Goal: Task Accomplishment & Management: Use online tool/utility

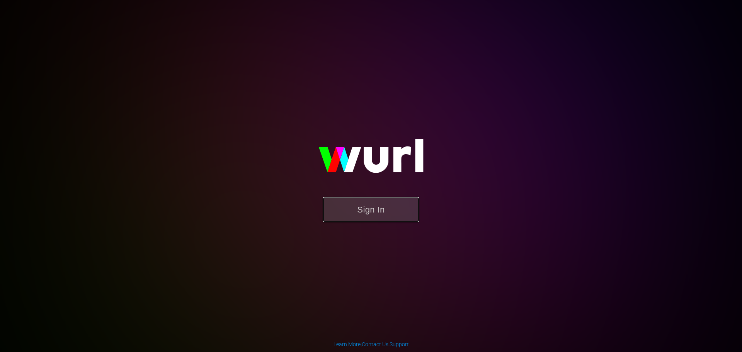
click at [371, 209] on button "Sign In" at bounding box center [370, 209] width 97 height 25
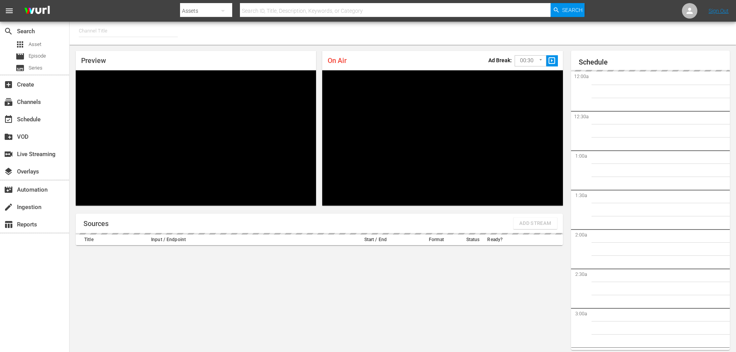
type input "FIFA+ English Global (1781)"
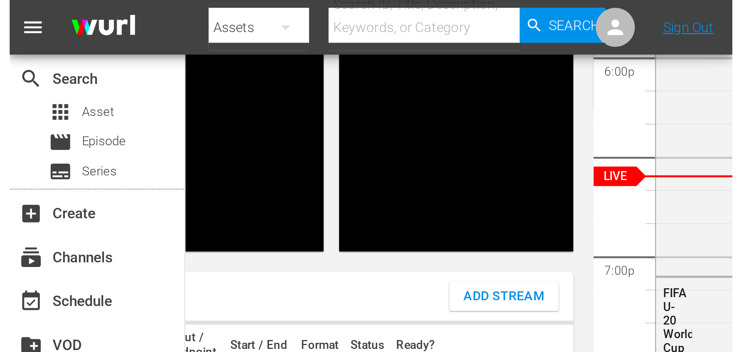
scroll to position [29, 0]
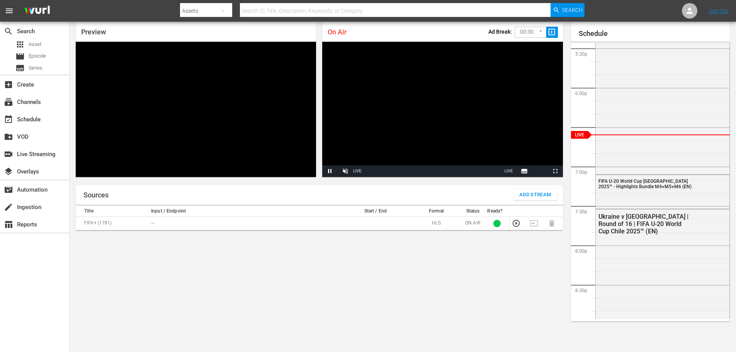
click at [389, 312] on div "Sources Add Stream Title Input / Endpoint Start / End Format Status Ready? FIFA…" at bounding box center [319, 265] width 487 height 161
drag, startPoint x: 188, startPoint y: 5, endPoint x: 224, endPoint y: 267, distance: 264.6
click at [213, 267] on div "Sources Add Stream Title Input / Endpoint Start / End Format Status Ready? FIFA…" at bounding box center [319, 265] width 487 height 161
click at [532, 198] on span "Add Stream" at bounding box center [535, 194] width 32 height 9
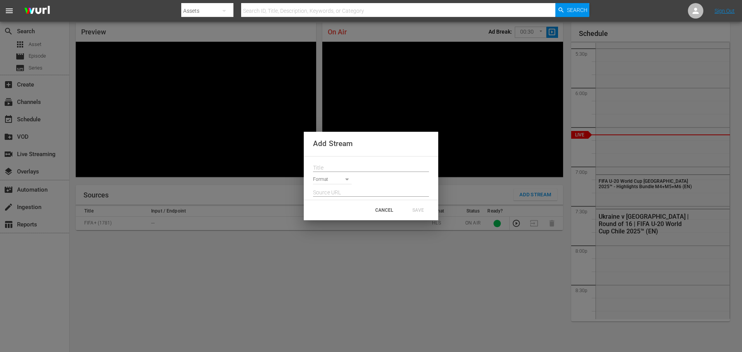
click at [361, 168] on input "text" at bounding box center [371, 168] width 116 height 12
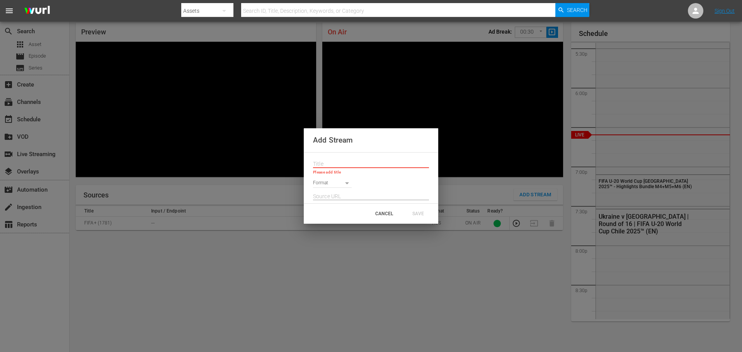
click at [350, 165] on input "text" at bounding box center [371, 164] width 116 height 12
paste input "Live Channel be9dbeba-a404-414f-ba1e-2d9f86b1766d eng FIFA U-20 World Cup [GEOG…"
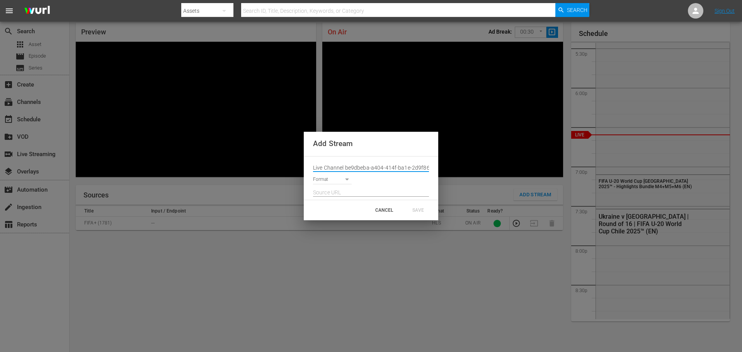
scroll to position [0, 105]
type input "Live Channel be9dbeba-a404-414f-ba1e-2d9f86b1766d eng FIFA U-20 World Cup [GEOG…"
click at [339, 195] on input "text" at bounding box center [371, 193] width 116 height 12
paste input "[URL][DOMAIN_NAME][DATE][DATE]"
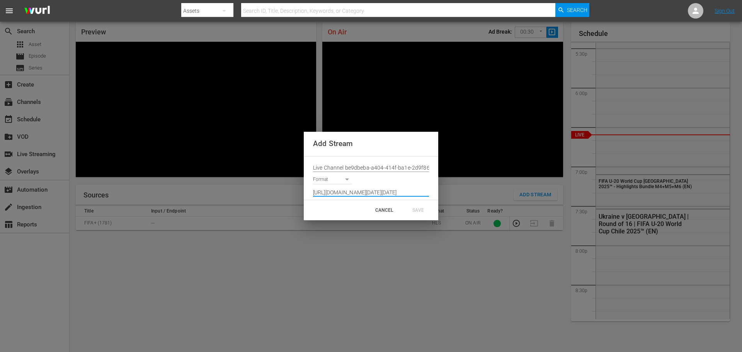
scroll to position [0, 568]
type input "[URL][DOMAIN_NAME][DATE][DATE]"
click at [339, 181] on body "menu Search By Assets Search ID, Title, Description, Keywords, or Category Sear…" at bounding box center [371, 147] width 742 height 352
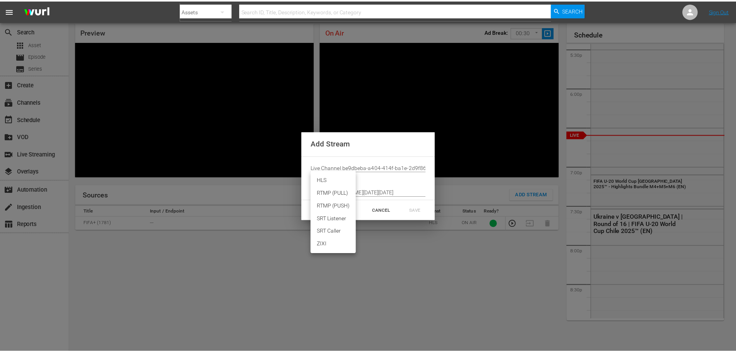
scroll to position [0, 0]
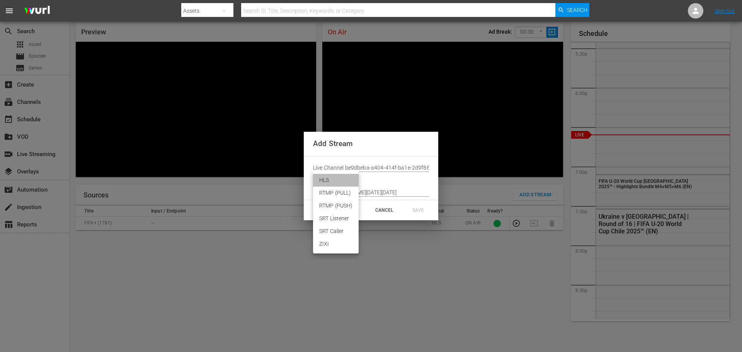
click at [341, 180] on li "HLS" at bounding box center [336, 180] width 46 height 13
type input "HLS"
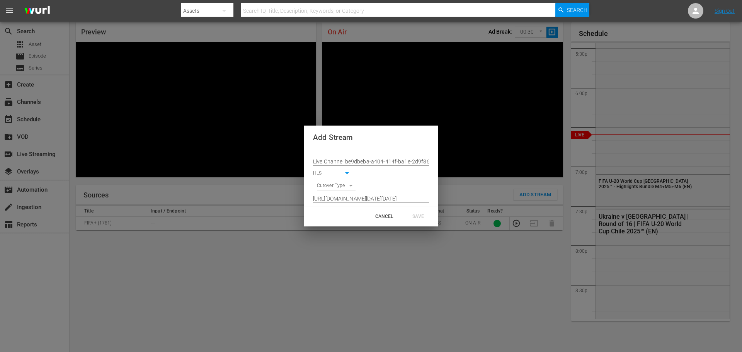
click at [348, 183] on body "menu Search By Assets Search ID, Title, Description, Keywords, or Category Sear…" at bounding box center [371, 147] width 742 height 352
click at [341, 199] on li "SIGNAL" at bounding box center [336, 199] width 39 height 13
type input "SIGNAL"
click at [419, 218] on div "SAVE" at bounding box center [418, 216] width 34 height 14
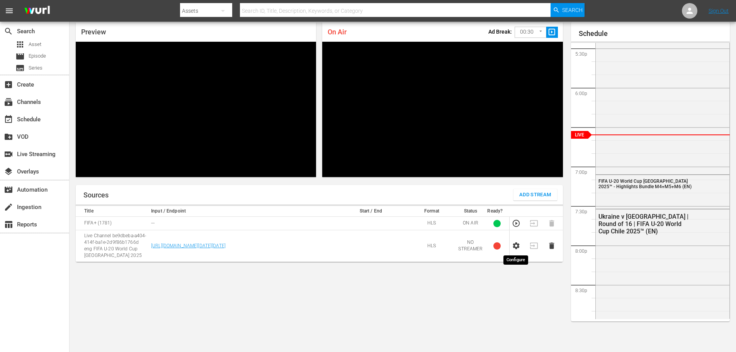
click at [516, 245] on icon "button" at bounding box center [516, 245] width 8 height 8
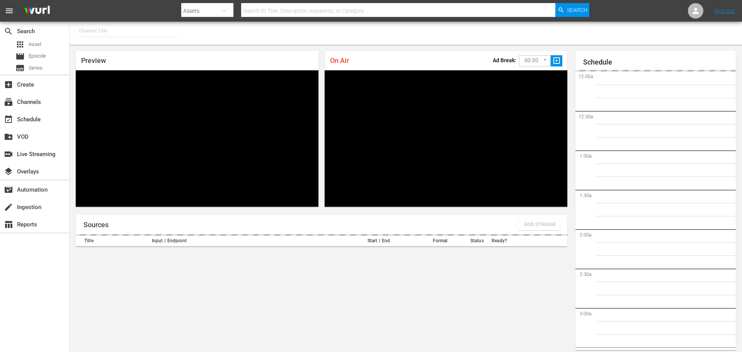
type input "FIFA+ French Local (1778)"
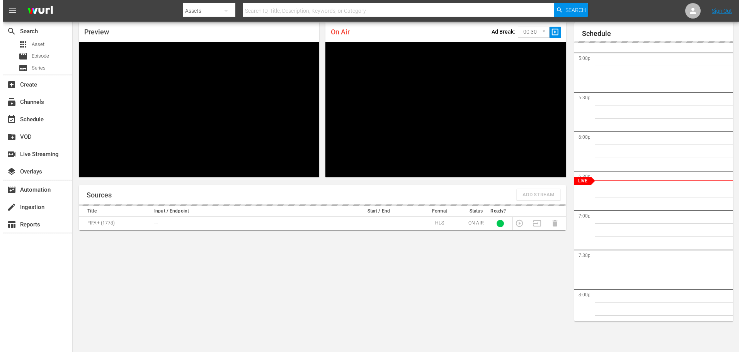
scroll to position [29, 0]
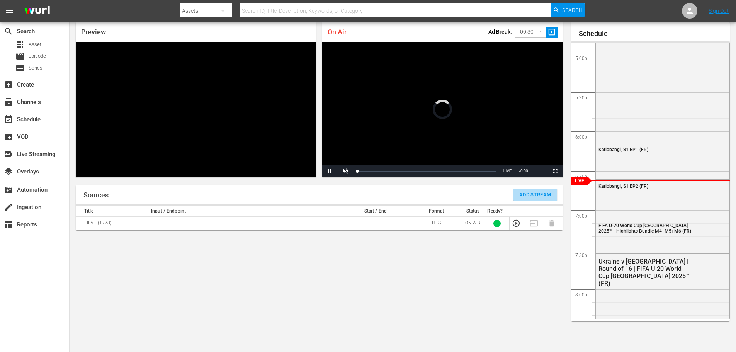
click at [531, 197] on span "Add Stream" at bounding box center [535, 194] width 32 height 9
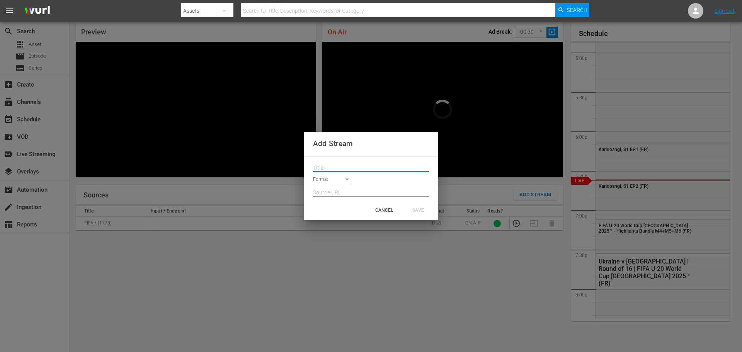
click at [376, 170] on input "text" at bounding box center [371, 168] width 116 height 12
paste input "Live Channel be9dbeba-a404-414f-ba1e-2d9f86b1766d eng FIFA U-20 World Cup [GEOG…"
type input "Live Channel be9dbeba-a404-414f-ba1e-2d9f86b1766d eng FIFA U-20 World Cup [GEOG…"
click at [347, 179] on body "menu Search By Assets Search ID, Title, Description, Keywords, or Category Sear…" at bounding box center [371, 147] width 742 height 352
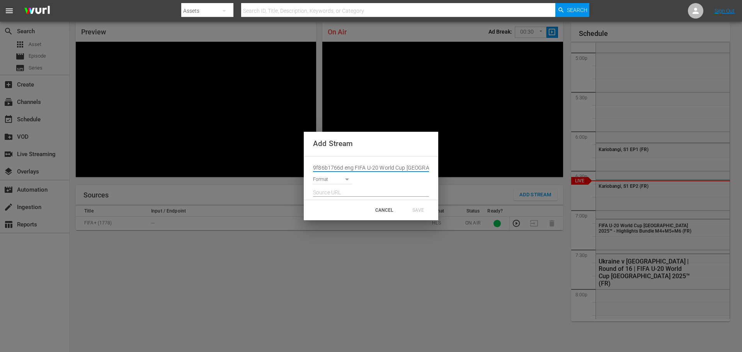
scroll to position [0, 0]
click at [334, 183] on li "HLS" at bounding box center [336, 180] width 46 height 13
type input "HLS"
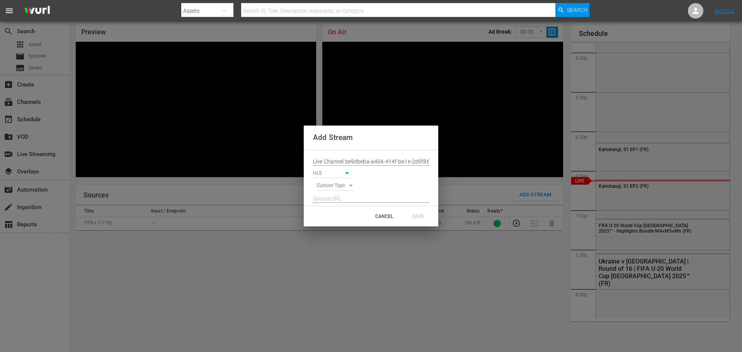
click at [368, 197] on input "text" at bounding box center [371, 199] width 116 height 12
paste input "[URL][DOMAIN_NAME][DATE][DATE]"
type input "[URL][DOMAIN_NAME][DATE][DATE]"
click at [348, 184] on body "menu Search By Assets Search ID, Title, Description, Keywords, or Category Sear…" at bounding box center [371, 147] width 742 height 352
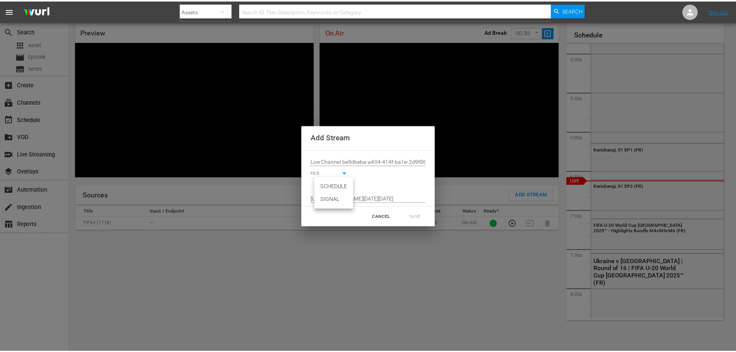
scroll to position [0, 0]
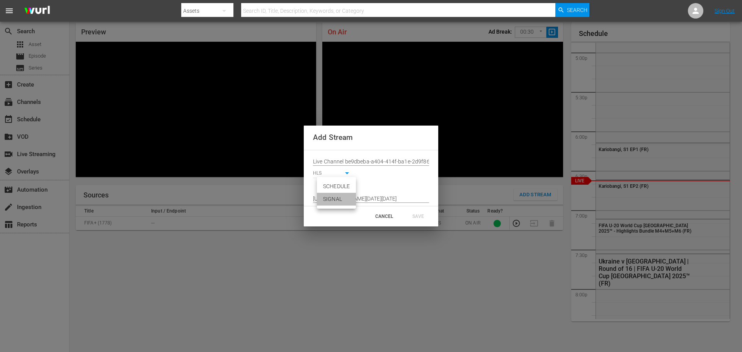
click at [343, 197] on li "SIGNAL" at bounding box center [336, 199] width 39 height 13
type input "SIGNAL"
click at [421, 216] on div "SAVE" at bounding box center [418, 216] width 34 height 14
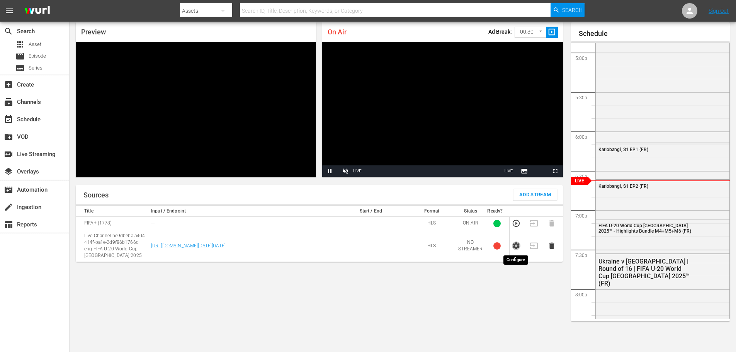
click at [513, 245] on icon "button" at bounding box center [516, 245] width 8 height 8
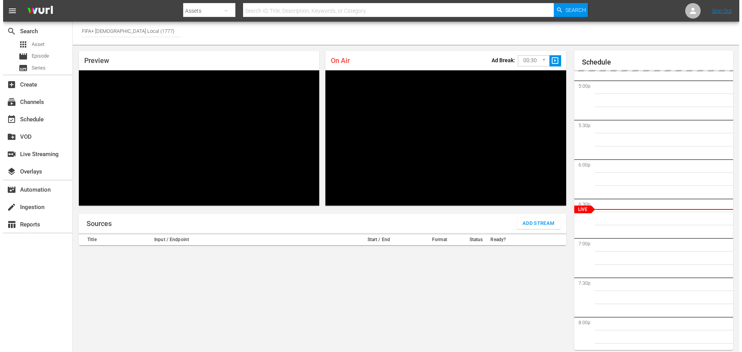
scroll to position [29, 0]
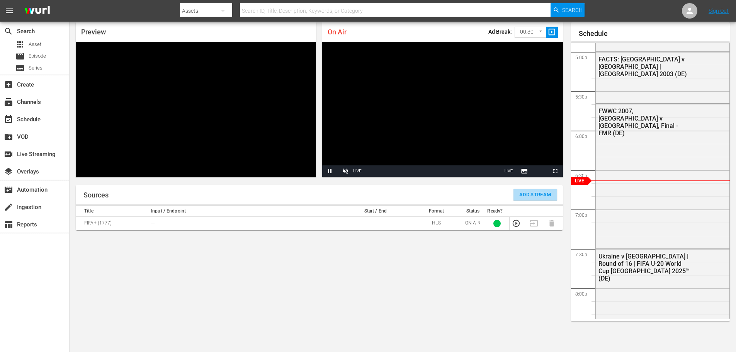
click at [540, 197] on span "Add Stream" at bounding box center [535, 194] width 32 height 9
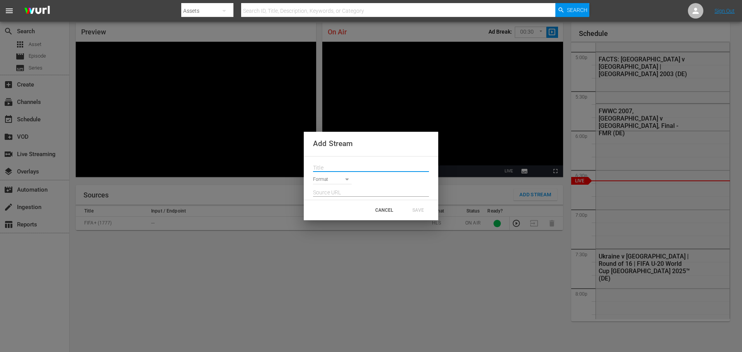
click at [345, 167] on input "text" at bounding box center [371, 168] width 116 height 12
paste input "Live Channel be9dbeba-a404-414f-ba1e-2d9f86b1766d eng FIFA U-20 World Cup [GEOG…"
type input "Live Channel be9dbeba-a404-414f-ba1e-2d9f86b1766d eng FIFA U-20 World Cup [GEOG…"
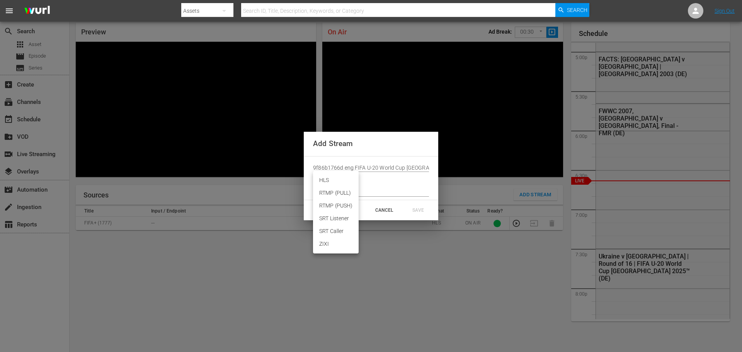
click at [343, 176] on body "menu Search By Assets Search ID, Title, Description, Keywords, or Category Sear…" at bounding box center [371, 147] width 742 height 352
click at [332, 183] on li "HLS" at bounding box center [336, 180] width 46 height 13
type input "HLS"
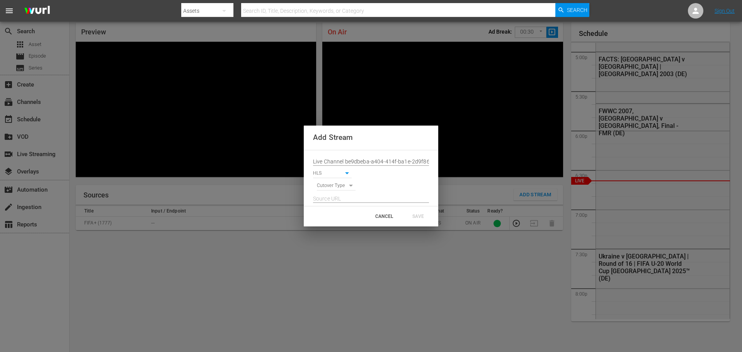
click at [346, 196] on input "text" at bounding box center [371, 199] width 116 height 12
paste input "[URL][DOMAIN_NAME][DATE][DATE]"
type input "[URL][DOMAIN_NAME][DATE][DATE]"
click at [351, 185] on body "menu Search By Assets Search ID, Title, Description, Keywords, or Category Sear…" at bounding box center [371, 147] width 742 height 352
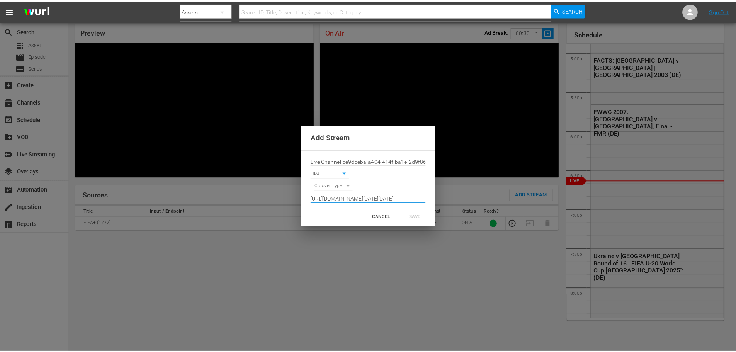
scroll to position [0, 0]
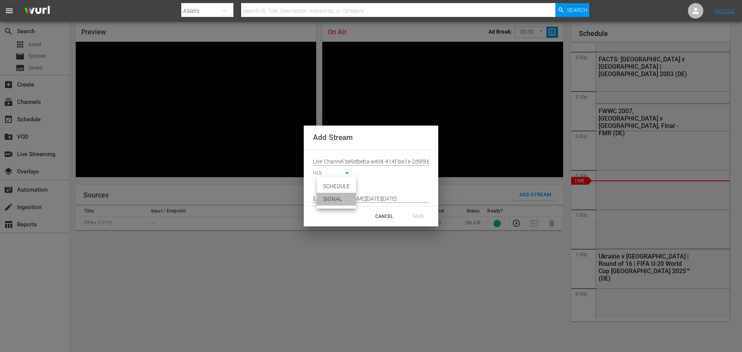
click at [337, 202] on li "SIGNAL" at bounding box center [336, 199] width 39 height 13
type input "SIGNAL"
click at [418, 215] on div "SAVE" at bounding box center [418, 216] width 34 height 14
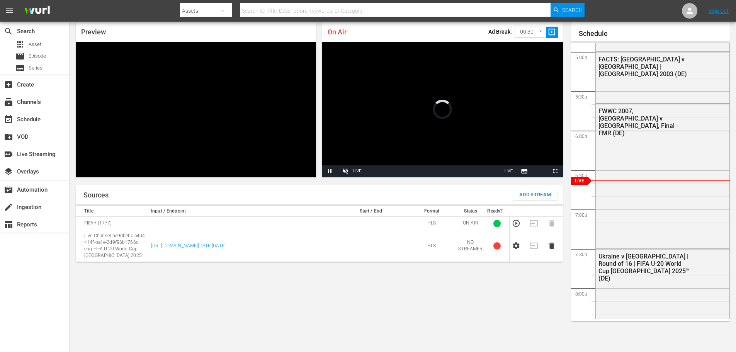
click at [514, 241] on td at bounding box center [518, 246] width 18 height 32
click at [516, 247] on icon "button" at bounding box center [516, 246] width 7 height 7
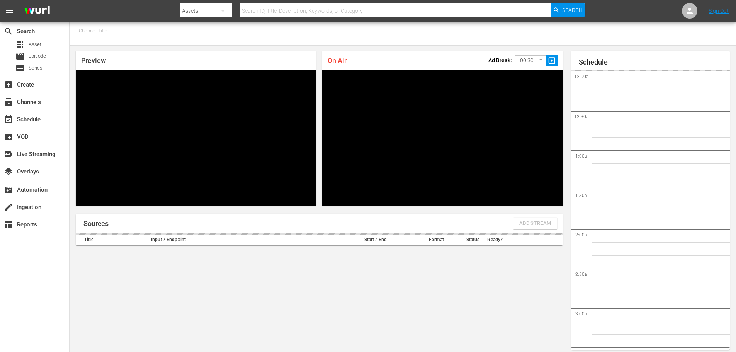
type input "FIFA+ Italian Local (1779)"
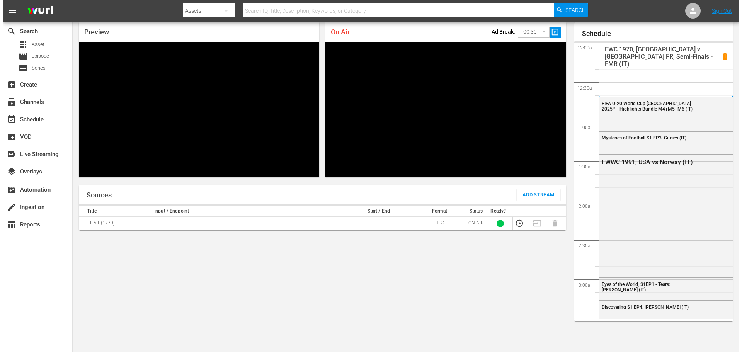
scroll to position [1332, 0]
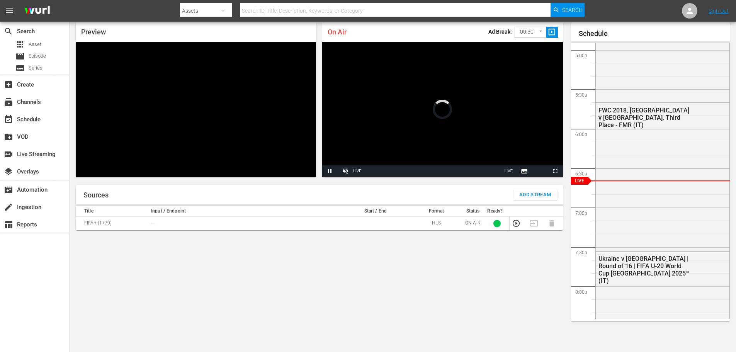
click at [543, 193] on span "Add Stream" at bounding box center [535, 194] width 32 height 9
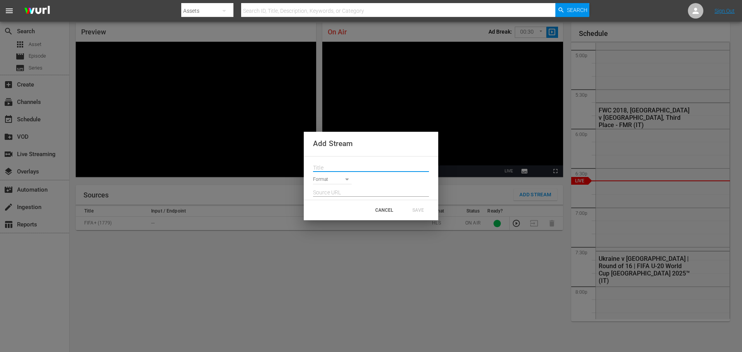
click at [336, 164] on input "text" at bounding box center [371, 168] width 116 height 12
paste input "Live Channel be9dbeba-a404-414f-ba1e-2d9f86b1766d eng FIFA U-20 World Cup [GEOG…"
type input "Live Channel be9dbeba-a404-414f-ba1e-2d9f86b1766d eng FIFA U-20 World Cup [GEOG…"
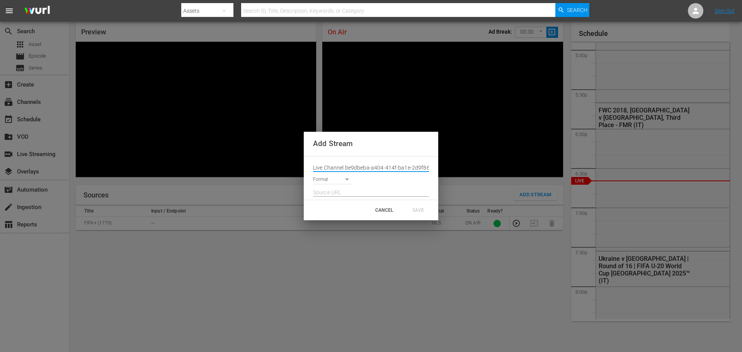
click at [353, 190] on input "text" at bounding box center [371, 193] width 116 height 12
paste input "[URL][DOMAIN_NAME][DATE][DATE]"
type input "[URL][DOMAIN_NAME][DATE][DATE]"
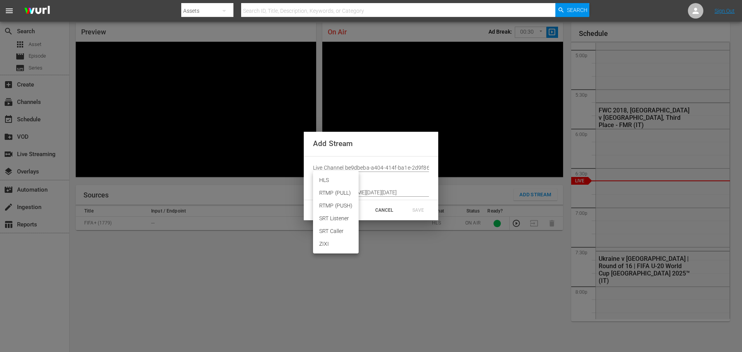
click at [334, 180] on body "menu Search By Assets Search ID, Title, Description, Keywords, or Category Sear…" at bounding box center [371, 147] width 742 height 352
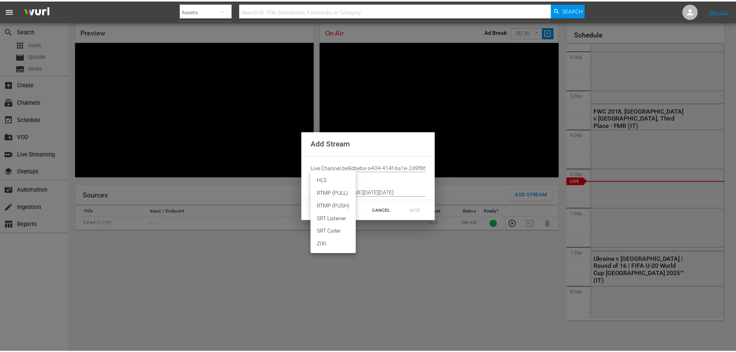
scroll to position [0, 0]
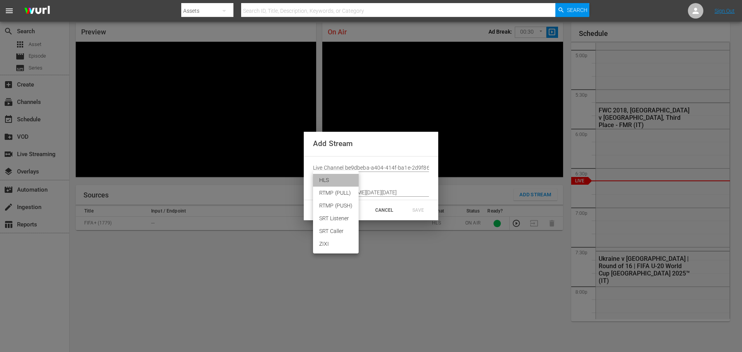
click at [332, 184] on li "HLS" at bounding box center [336, 180] width 46 height 13
type input "HLS"
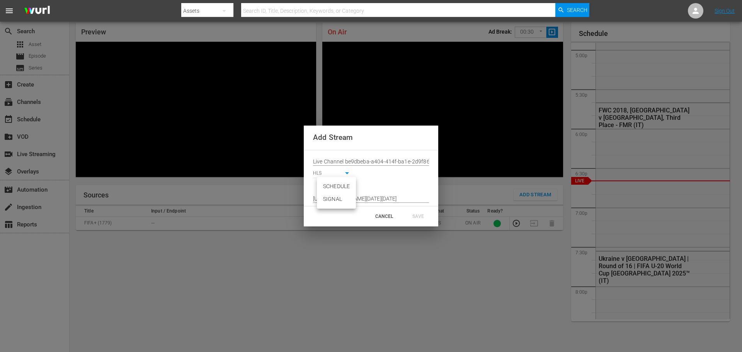
click at [351, 185] on body "menu Search By Assets Search ID, Title, Description, Keywords, or Category Sear…" at bounding box center [371, 147] width 742 height 352
click at [346, 197] on li "SIGNAL" at bounding box center [336, 199] width 39 height 13
type input "SIGNAL"
click at [416, 214] on div "SAVE" at bounding box center [418, 216] width 34 height 14
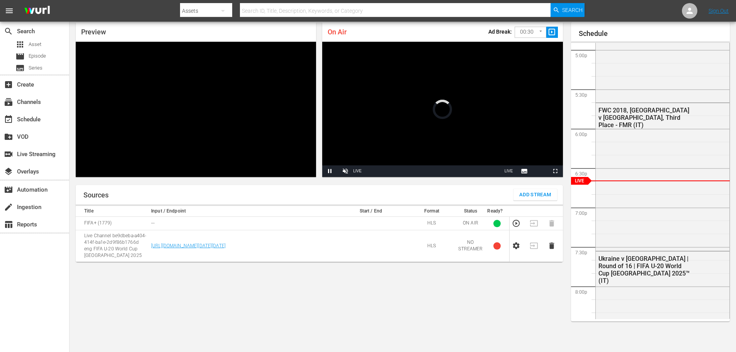
drag, startPoint x: 516, startPoint y: 246, endPoint x: 514, endPoint y: 235, distance: 11.4
click at [517, 246] on icon "button" at bounding box center [516, 245] width 8 height 8
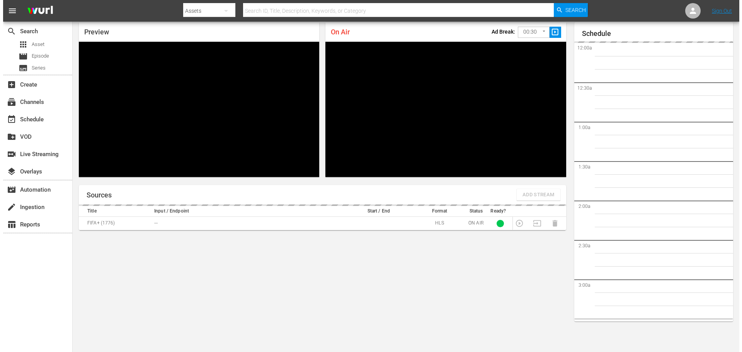
scroll to position [1333, 0]
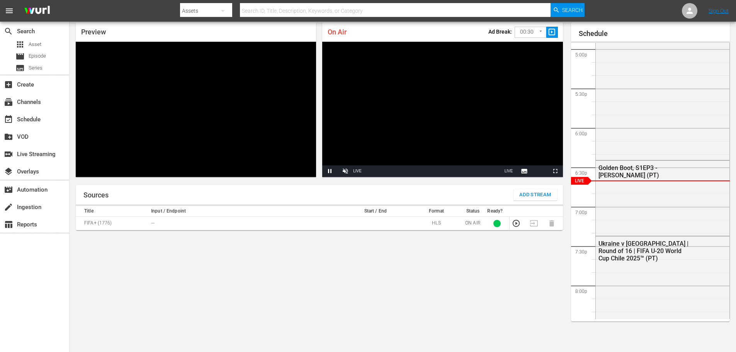
click at [541, 193] on span "Add Stream" at bounding box center [535, 194] width 32 height 9
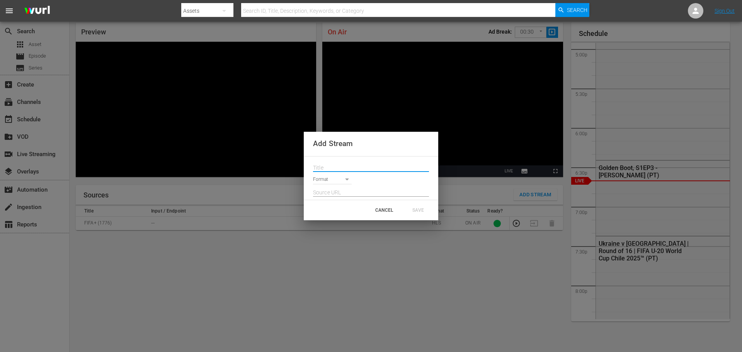
click at [354, 168] on input "text" at bounding box center [371, 168] width 116 height 12
paste input "Live Channel be9dbeba-a404-414f-ba1e-2d9f86b1766d eng FIFA U-20 World Cup [GEOG…"
type input "Live Channel be9dbeba-a404-414f-ba1e-2d9f86b1766d eng FIFA U-20 World Cup [GEOG…"
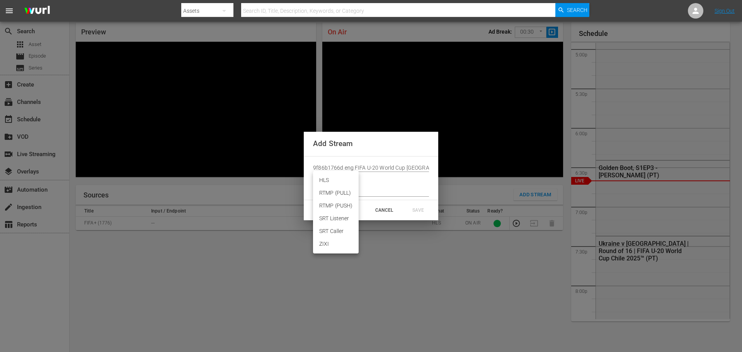
click at [336, 178] on body "menu Search By Assets Search ID, Title, Description, Keywords, or Category Sear…" at bounding box center [371, 147] width 742 height 352
click at [330, 180] on li "HLS" at bounding box center [336, 180] width 46 height 13
type input "HLS"
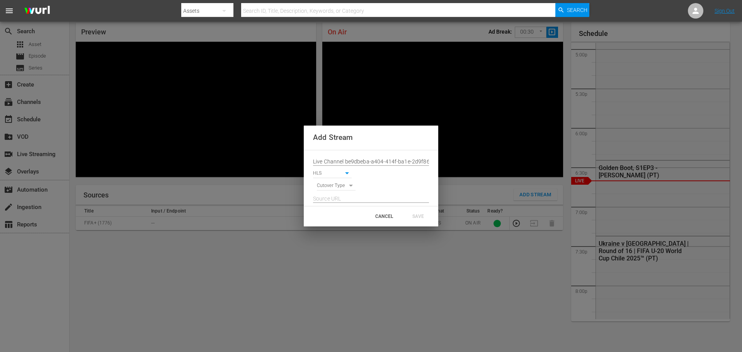
click at [339, 188] on body "menu Search By Assets Search ID, Title, Description, Keywords, or Category Sear…" at bounding box center [371, 147] width 742 height 352
click at [339, 197] on li "SIGNAL" at bounding box center [336, 199] width 39 height 13
type input "SIGNAL"
click at [366, 201] on input "text" at bounding box center [371, 199] width 116 height 12
paste input "[URL][DOMAIN_NAME][DATE][DATE]"
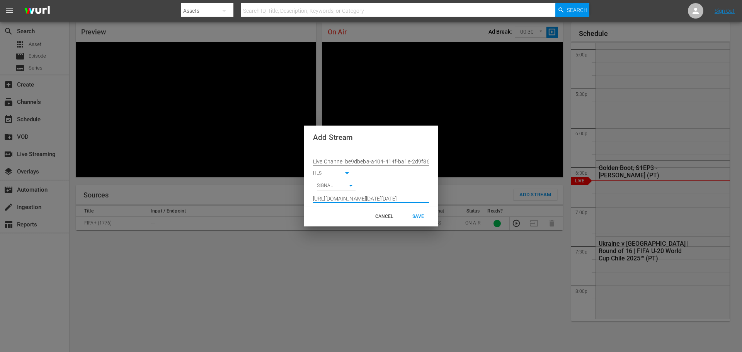
scroll to position [0, 568]
click at [315, 200] on input "[URL][DOMAIN_NAME][DATE][DATE]" at bounding box center [371, 199] width 116 height 12
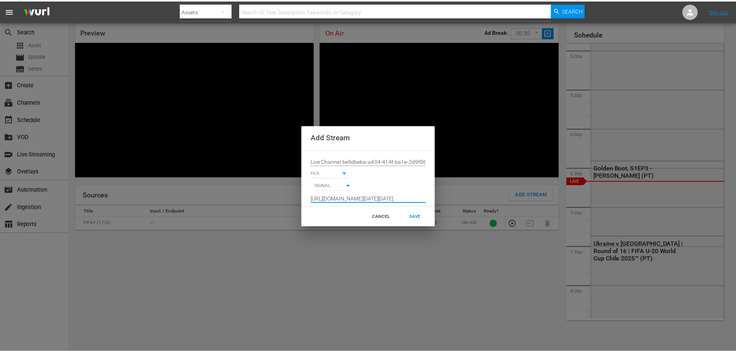
scroll to position [0, 0]
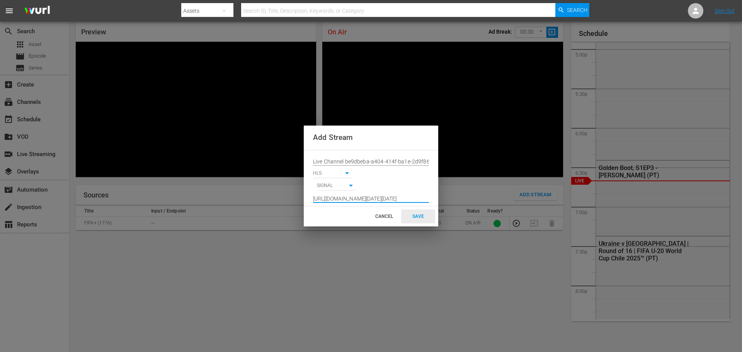
type input "[URL][DOMAIN_NAME][DATE][DATE]"
click at [420, 213] on div "SAVE" at bounding box center [418, 216] width 34 height 14
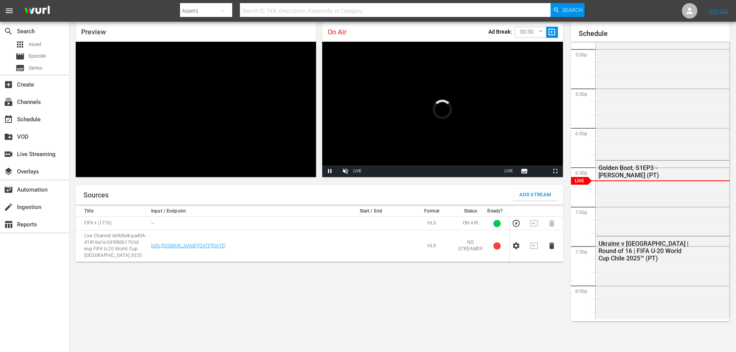
click at [516, 249] on icon "button" at bounding box center [516, 246] width 7 height 7
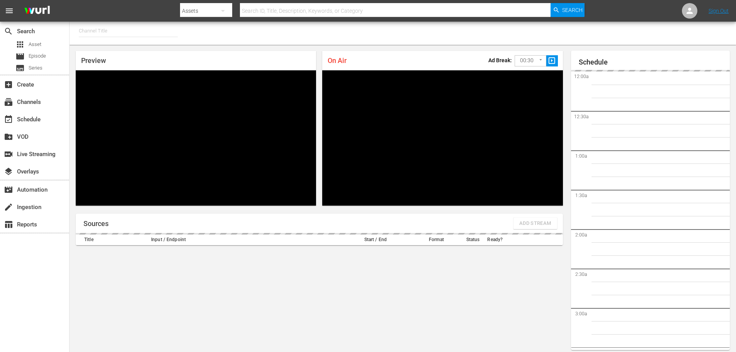
type input "FIFA+ Spanish Global (1780)"
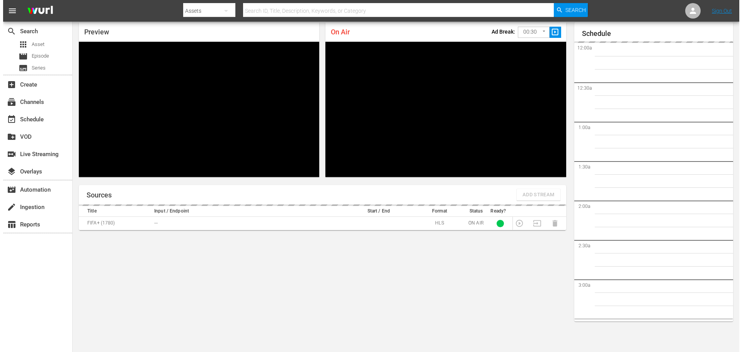
scroll to position [1334, 0]
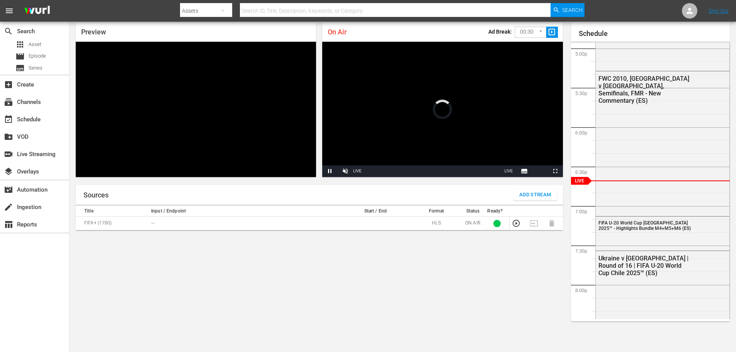
click at [534, 194] on span "Add Stream" at bounding box center [535, 194] width 32 height 9
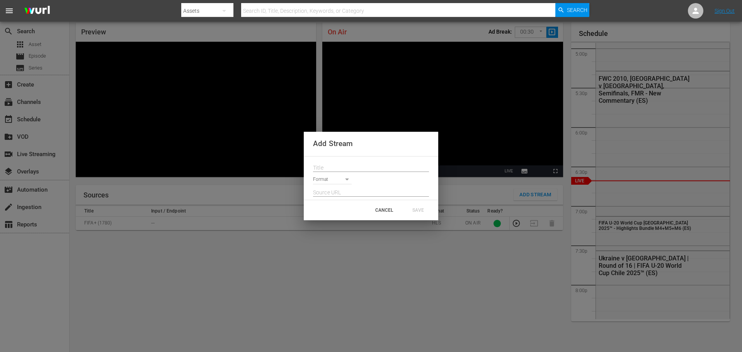
click at [352, 168] on input "text" at bounding box center [371, 168] width 116 height 12
paste input "Live Channel be9dbeba-a404-414f-ba1e-2d9f86b1766d eng FIFA U-20 World Cup [GEOG…"
type input "Live Channel be9dbeba-a404-414f-ba1e-2d9f86b1766d eng FIFA U-20 World Cup [GEOG…"
click at [345, 180] on body "menu Search By Assets Search ID, Title, Description, Keywords, or Category Sear…" at bounding box center [371, 147] width 742 height 352
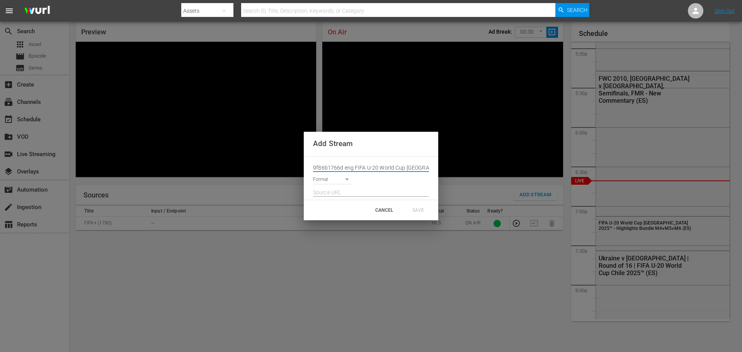
scroll to position [0, 0]
click at [331, 182] on li "HLS" at bounding box center [336, 180] width 46 height 13
type input "HLS"
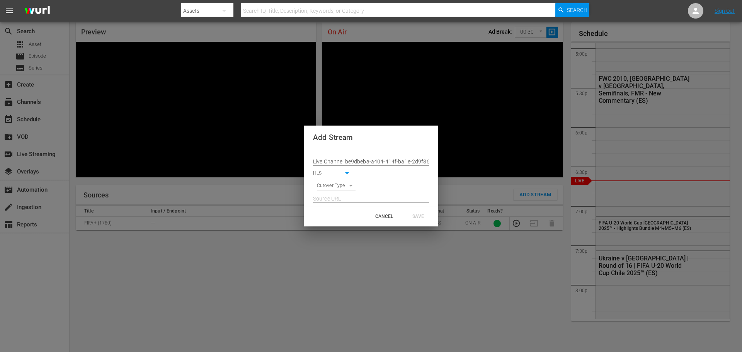
click at [335, 195] on input "text" at bounding box center [371, 199] width 116 height 12
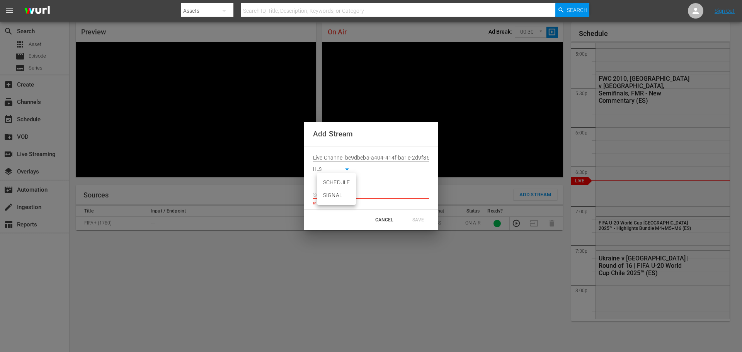
click at [342, 185] on body "menu Search By Assets Search ID, Title, Description, Keywords, or Category Sear…" at bounding box center [371, 147] width 742 height 352
click at [340, 193] on li "SIGNAL" at bounding box center [336, 195] width 39 height 13
type input "SIGNAL"
click at [361, 192] on input "text" at bounding box center [371, 195] width 116 height 12
paste input "[URL][DOMAIN_NAME][DATE][DATE]"
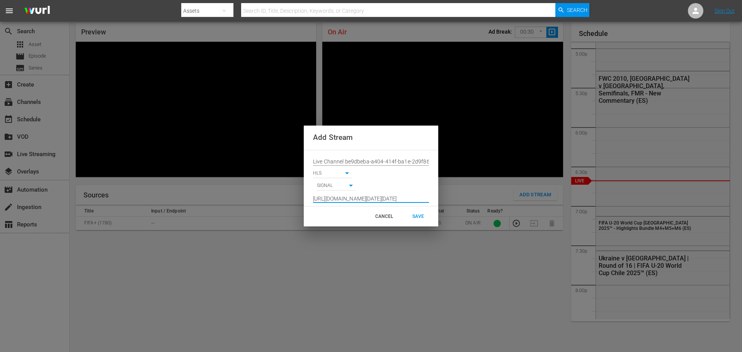
scroll to position [0, 568]
type input "[URL][DOMAIN_NAME][DATE][DATE]"
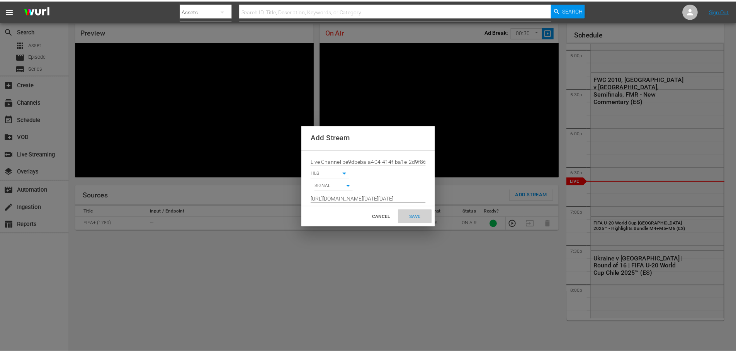
scroll to position [0, 0]
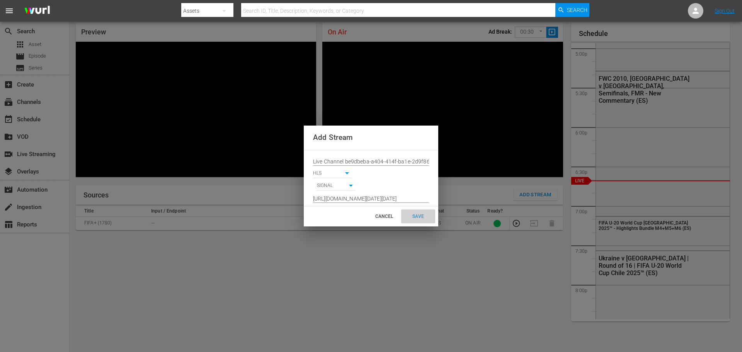
click at [418, 218] on div "SAVE" at bounding box center [418, 216] width 34 height 14
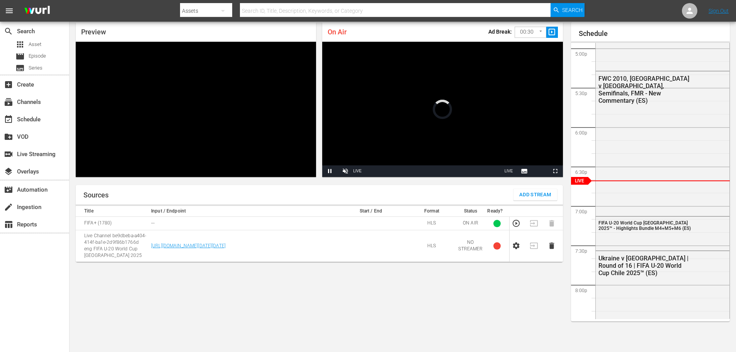
click at [515, 252] on td at bounding box center [518, 246] width 18 height 32
click at [517, 245] on icon "button" at bounding box center [516, 245] width 8 height 8
